Goal: Download file/media

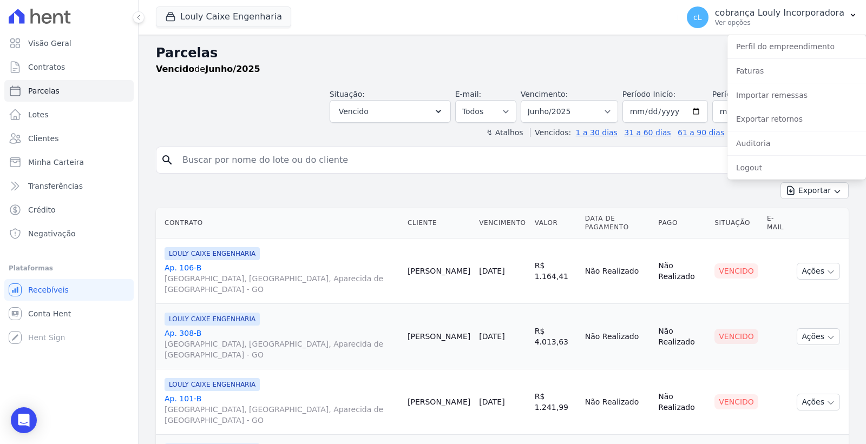
select select
click at [786, 117] on link "Exportar retornos" at bounding box center [797, 118] width 139 height 19
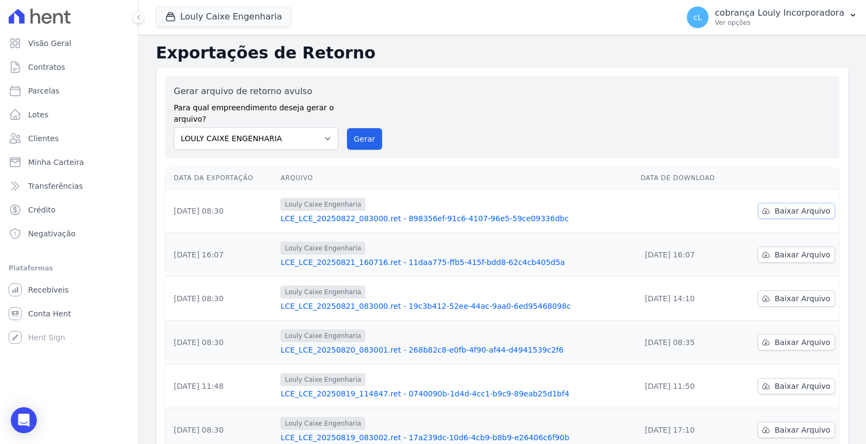
click at [804, 207] on span "Baixar Arquivo" at bounding box center [803, 211] width 56 height 11
click at [53, 94] on span "Parcelas" at bounding box center [43, 91] width 31 height 11
select select
